Goal: Task Accomplishment & Management: Complete application form

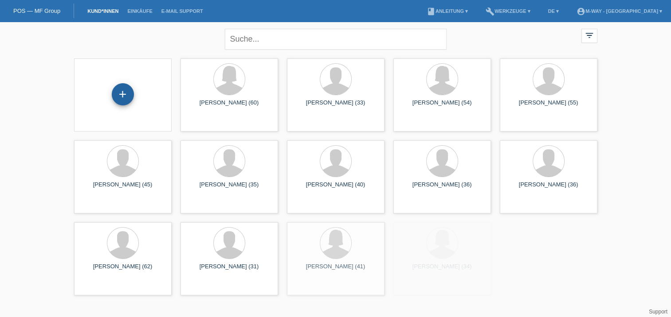
click at [130, 94] on div "+" at bounding box center [122, 94] width 21 height 15
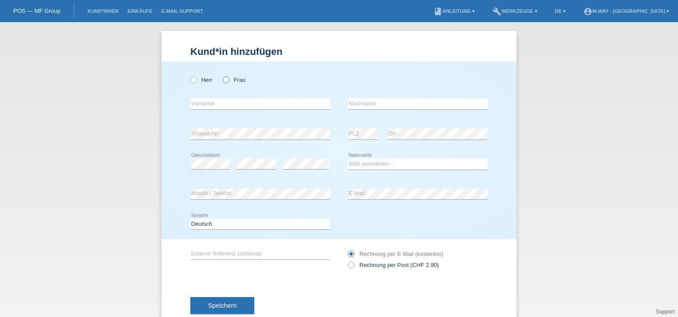
click at [221, 75] on icon at bounding box center [221, 75] width 0 height 0
click at [223, 80] on input "Frau" at bounding box center [226, 80] width 6 height 6
radio input "true"
click at [200, 103] on input "text" at bounding box center [260, 103] width 140 height 11
type input "Aline"
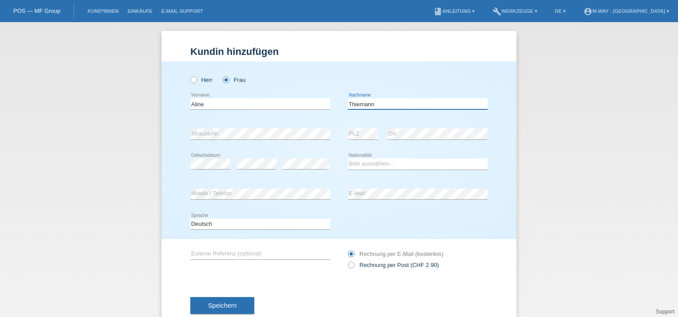
type input "Thiemann"
click at [360, 165] on select "Bitte auswählen... Schweiz Deutschland Liechtenstein Österreich ------------ Af…" at bounding box center [418, 164] width 140 height 11
select select "DE"
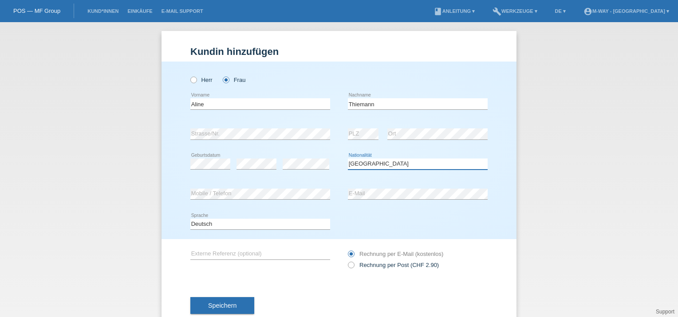
click at [348, 159] on select "Bitte auswählen... Schweiz Deutschland Liechtenstein Österreich ------------ Af…" at bounding box center [418, 164] width 140 height 11
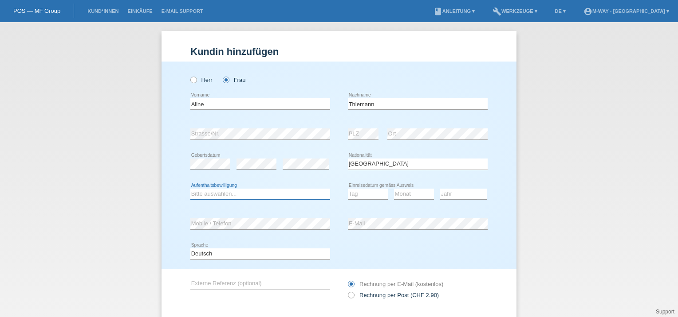
click at [214, 197] on select "Bitte auswählen... C B B - Flüchtlingsstatus Andere" at bounding box center [260, 194] width 140 height 11
select select "C"
click at [190, 189] on select "Bitte auswählen... C B B - Flüchtlingsstatus Andere" at bounding box center [260, 194] width 140 height 11
click at [362, 195] on select "Tag 01 02 03 04 05 06 07 08 09 10 11" at bounding box center [368, 194] width 40 height 11
select select "06"
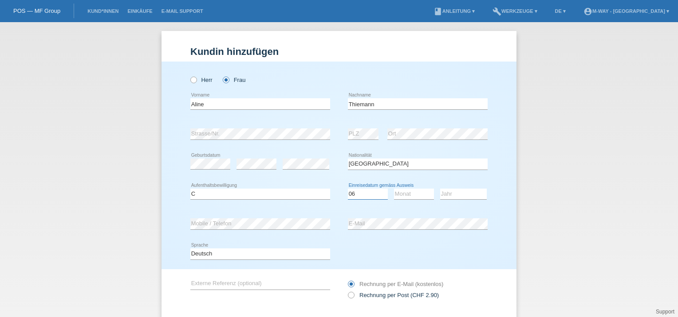
click at [348, 189] on select "Tag 01 02 03 04 05 06 07 08 09 10 11" at bounding box center [368, 194] width 40 height 11
click at [407, 194] on select "Monat 01 02 03 04 05 06 07 08 09 10 11" at bounding box center [414, 194] width 40 height 11
click at [394, 189] on select "Monat 01 02 03 04 05 06 07 08 09 10 11" at bounding box center [414, 194] width 40 height 11
click at [405, 194] on select "Monat 01 02 03 04 05 06 07 08 09 10 11" at bounding box center [414, 194] width 40 height 11
select select "07"
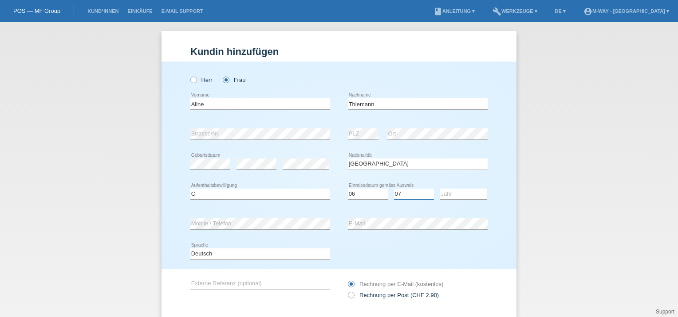
click at [394, 189] on select "Monat 01 02 03 04 05 06 07 08 09 10 11" at bounding box center [414, 194] width 40 height 11
click at [456, 197] on select "Jahr 2025 2024 2023 2022 2021 2020 2019 2018 2017 2016 2015 2014 2013 2012 2011…" at bounding box center [463, 194] width 47 height 11
select select "1989"
click at [440, 189] on select "Jahr 2025 2024 2023 2022 2021 2020 2019 2018 2017 2016 2015 2014 2013 2012 2011…" at bounding box center [463, 194] width 47 height 11
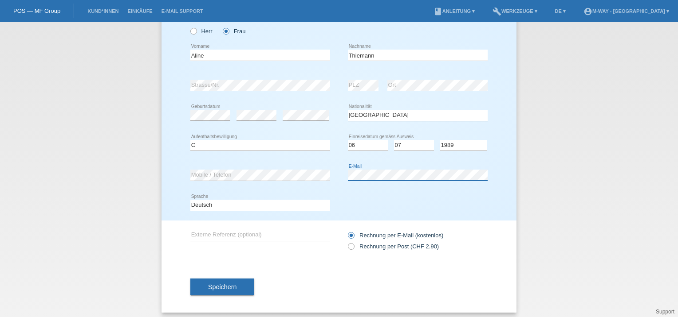
scroll to position [51, 0]
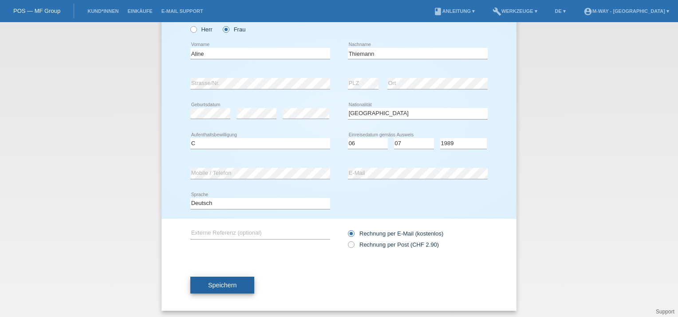
click at [227, 281] on button "Speichern" at bounding box center [222, 285] width 64 height 17
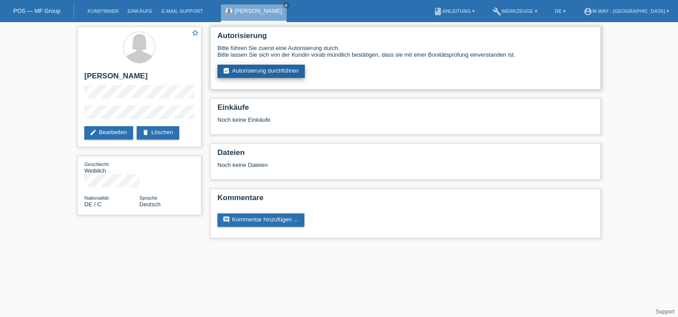
click at [255, 77] on link "assignment_turned_in Autorisierung durchführen" at bounding box center [260, 71] width 87 height 13
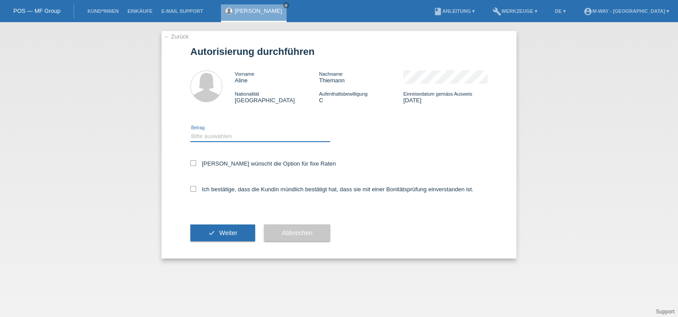
click at [222, 138] on select "Bitte auswählen CHF 1.00 - CHF 499.00 CHF 500.00 - CHF 1'999.00 CHF 2'000.00 - …" at bounding box center [260, 136] width 140 height 11
select select "3"
click at [190, 131] on select "Bitte auswählen CHF 1.00 - CHF 499.00 CHF 500.00 - CHF 1'999.00 CHF 2'000.00 - …" at bounding box center [260, 136] width 140 height 11
click at [195, 163] on icon at bounding box center [193, 164] width 6 height 6
click at [195, 163] on input "Kundin wünscht die Option für fixe Raten" at bounding box center [193, 164] width 6 height 6
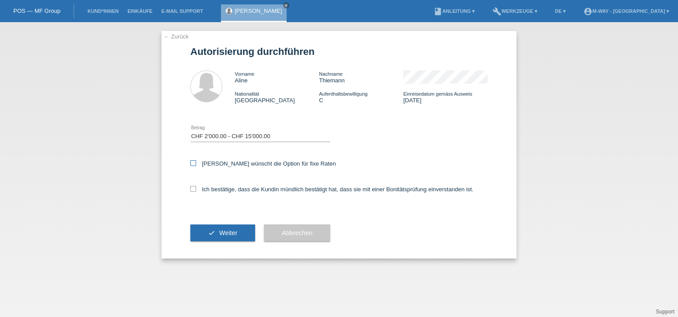
checkbox input "true"
click at [193, 189] on icon at bounding box center [193, 189] width 6 height 6
click at [193, 189] on input "Ich bestätige, dass die Kundin mündlich bestätigt hat, dass sie mit einer Bonit…" at bounding box center [193, 189] width 6 height 6
checkbox input "true"
click at [233, 233] on span "Weiter" at bounding box center [228, 233] width 18 height 7
